Goal: Task Accomplishment & Management: Manage account settings

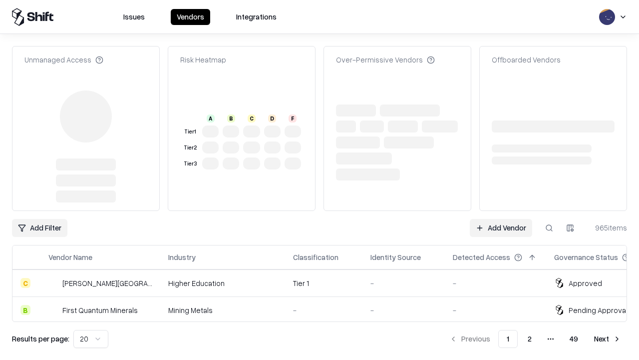
click at [501, 219] on link "Add Vendor" at bounding box center [501, 228] width 62 height 18
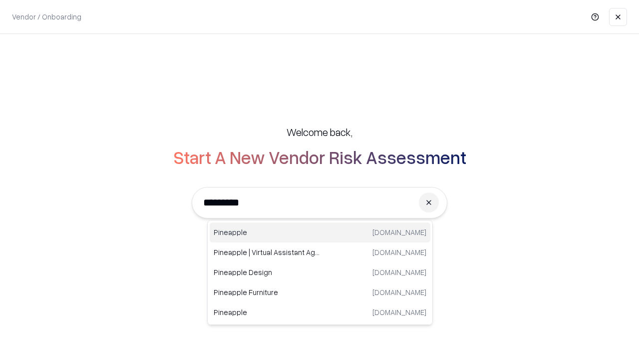
click at [320, 232] on div "Pineapple [DOMAIN_NAME]" at bounding box center [320, 232] width 221 height 20
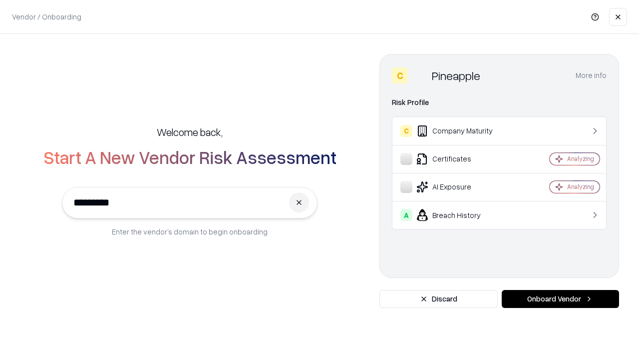
type input "*********"
click at [560, 299] on button "Onboard Vendor" at bounding box center [560, 299] width 117 height 18
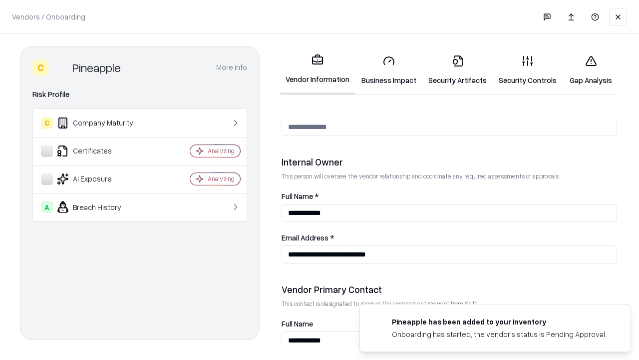
scroll to position [517, 0]
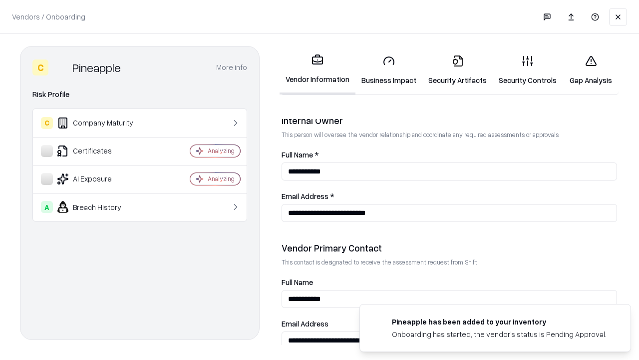
click at [457, 70] on link "Security Artifacts" at bounding box center [457, 70] width 70 height 46
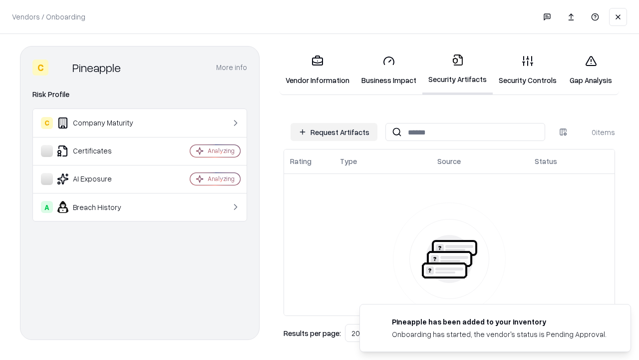
click at [334, 132] on button "Request Artifacts" at bounding box center [334, 132] width 87 height 18
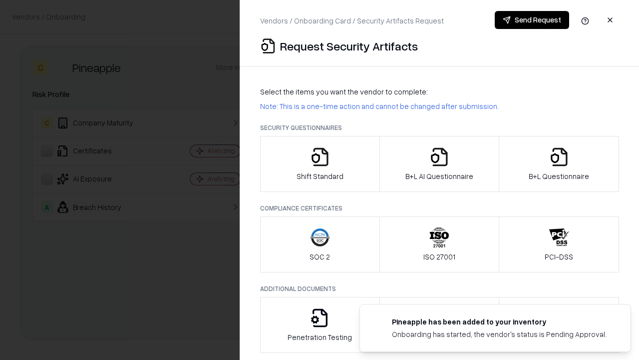
click at [559, 164] on icon "button" at bounding box center [559, 157] width 20 height 20
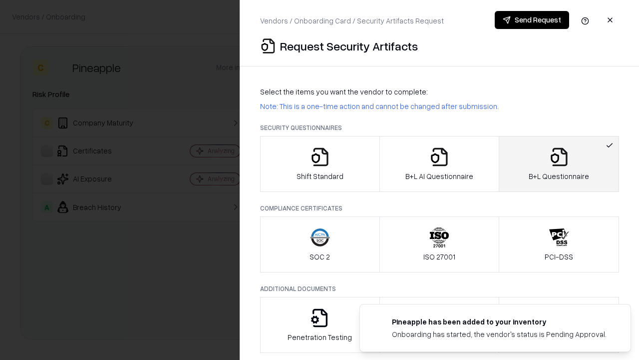
click at [439, 164] on icon "button" at bounding box center [439, 157] width 20 height 20
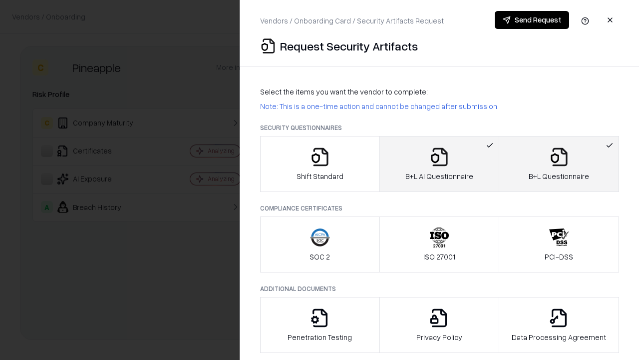
click at [532, 20] on button "Send Request" at bounding box center [532, 20] width 74 height 18
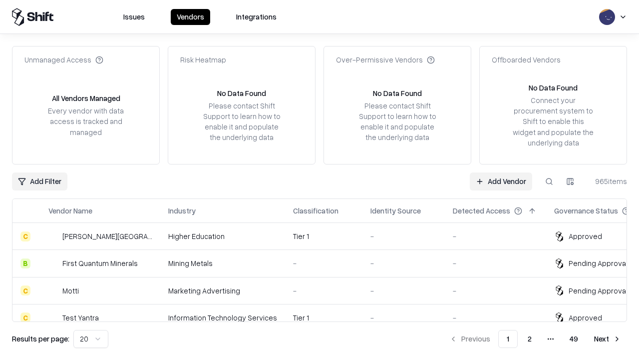
click at [501, 181] on link "Add Vendor" at bounding box center [501, 181] width 62 height 18
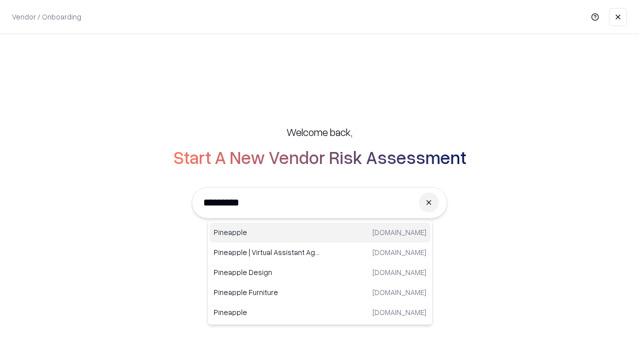
click at [320, 232] on div "Pineapple [DOMAIN_NAME]" at bounding box center [320, 232] width 221 height 20
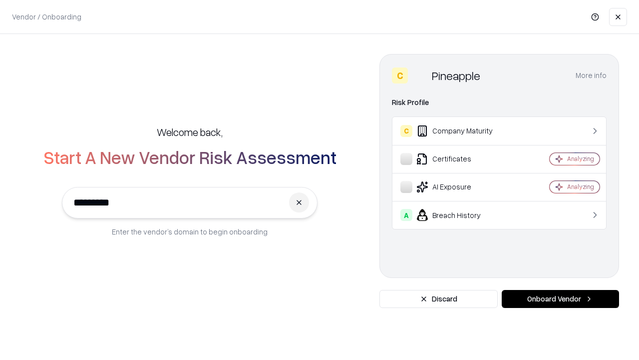
type input "*********"
click at [560, 299] on button "Onboard Vendor" at bounding box center [560, 299] width 117 height 18
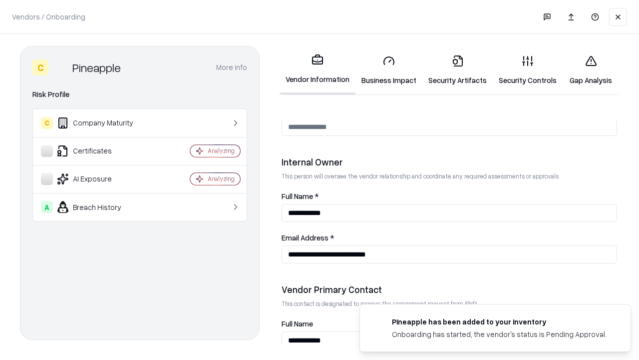
scroll to position [517, 0]
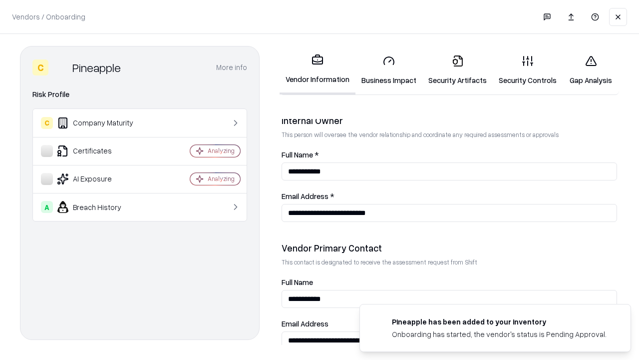
click at [591, 70] on link "Gap Analysis" at bounding box center [591, 70] width 56 height 46
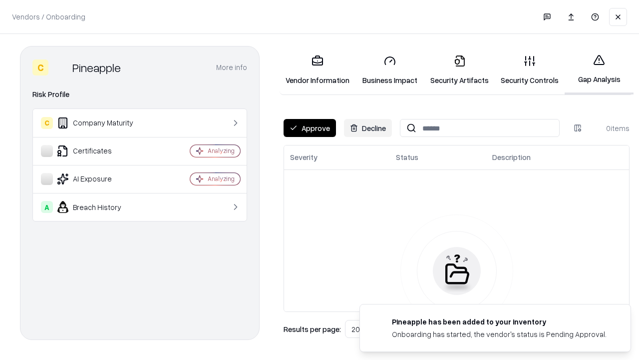
click at [310, 128] on button "Approve" at bounding box center [310, 128] width 52 height 18
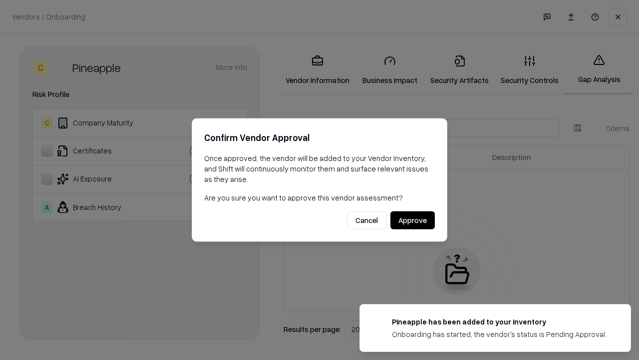
click at [412, 220] on button "Approve" at bounding box center [412, 220] width 44 height 18
